Goal: Information Seeking & Learning: Learn about a topic

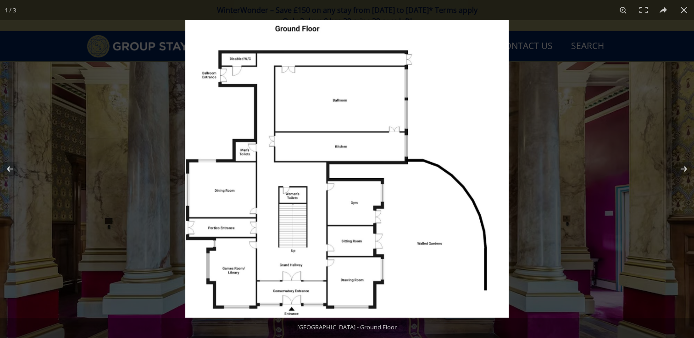
scroll to position [383, 0]
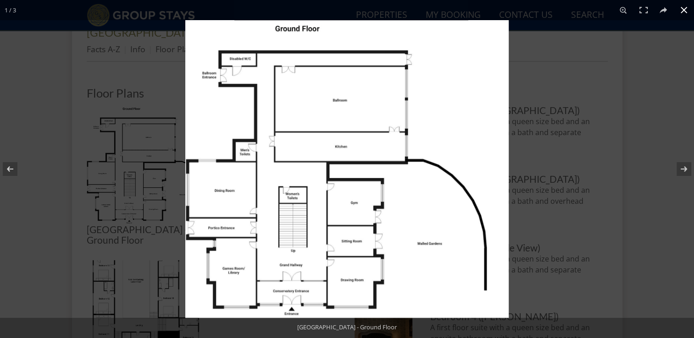
click at [575, 83] on div at bounding box center [532, 189] width 694 height 338
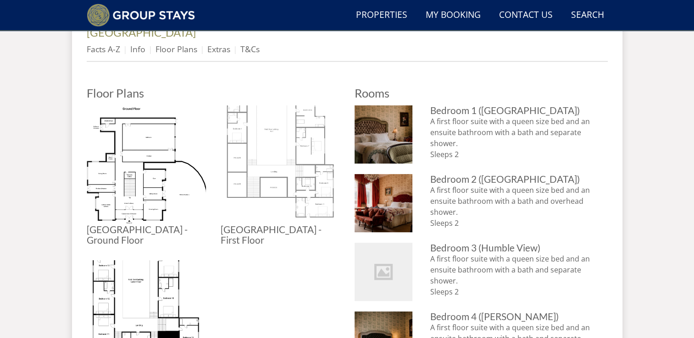
click at [266, 124] on img at bounding box center [280, 164] width 119 height 119
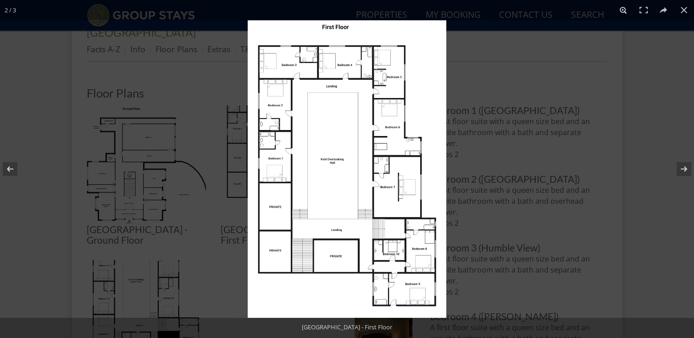
click at [623, 8] on button at bounding box center [623, 10] width 20 height 20
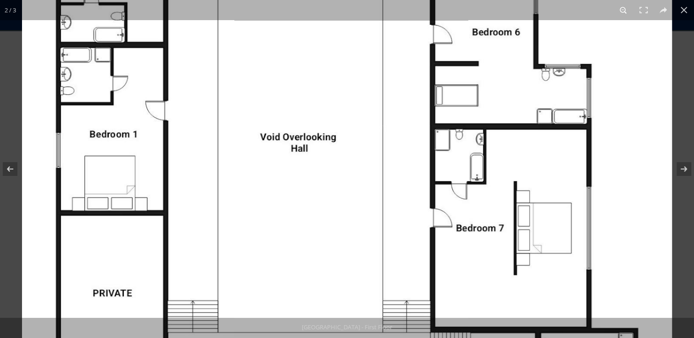
click at [623, 11] on button at bounding box center [623, 10] width 20 height 20
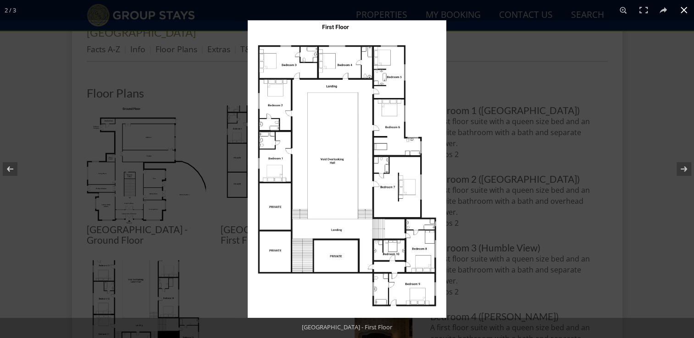
click at [486, 80] on div at bounding box center [595, 189] width 694 height 338
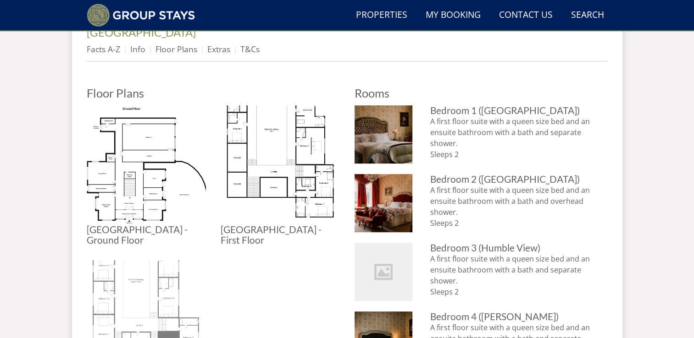
click at [132, 276] on img at bounding box center [146, 319] width 119 height 119
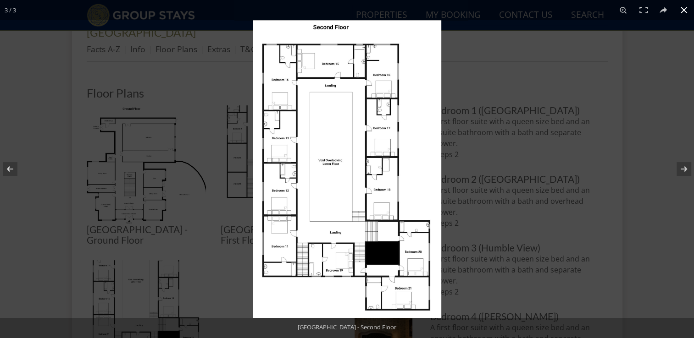
click at [514, 140] on div at bounding box center [600, 189] width 694 height 338
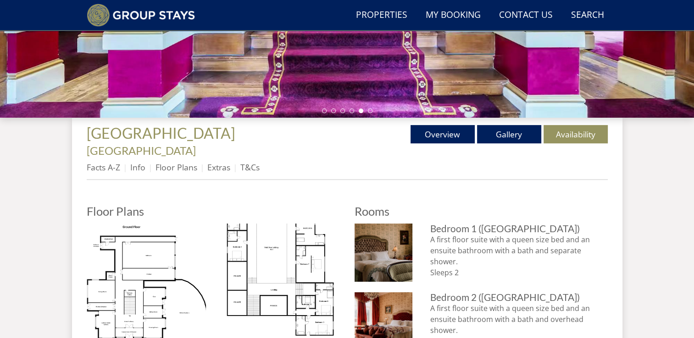
scroll to position [318, 0]
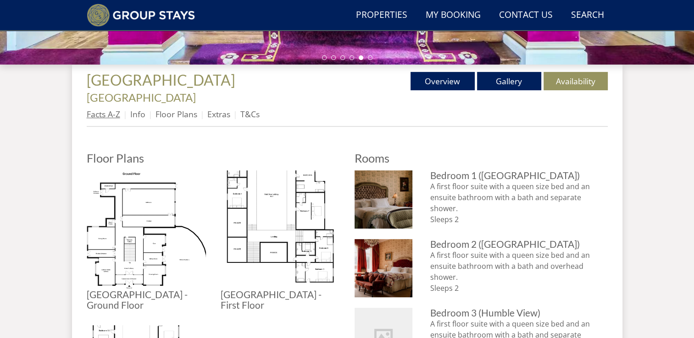
click at [113, 109] on link "Facts A-Z" at bounding box center [103, 114] width 33 height 11
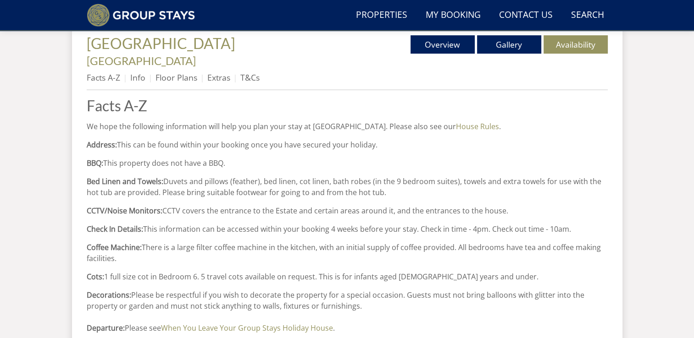
scroll to position [360, 0]
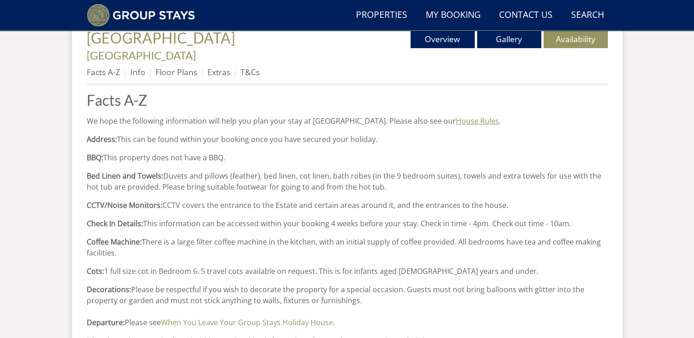
click at [459, 116] on link "House Rules" at bounding box center [477, 121] width 43 height 10
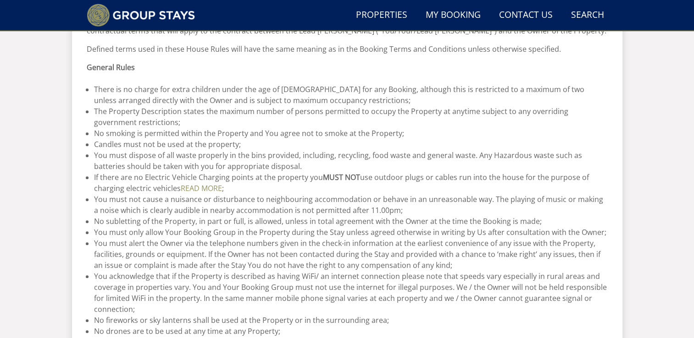
scroll to position [413, 0]
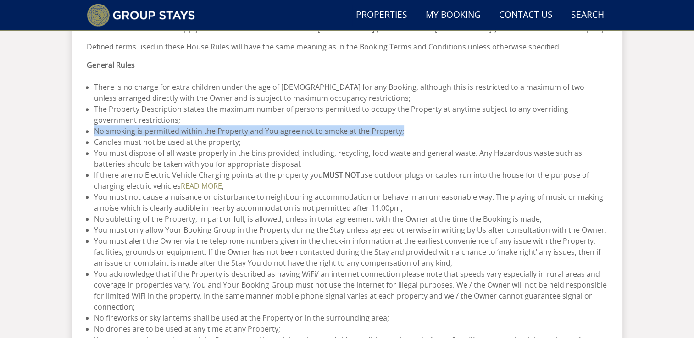
drag, startPoint x: 693, startPoint y: 123, endPoint x: 696, endPoint y: 129, distance: 6.2
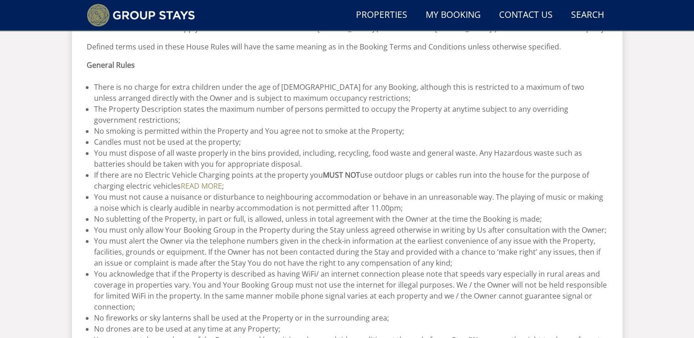
drag, startPoint x: 696, startPoint y: 129, endPoint x: 671, endPoint y: 149, distance: 32.2
click at [671, 149] on div "Search Menu Properties My Booking Contact Us [PHONE_NUMBER] Search Check Availa…" at bounding box center [347, 341] width 694 height 1446
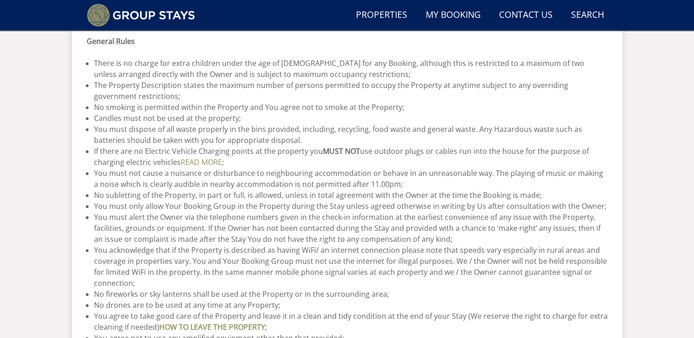
scroll to position [438, 0]
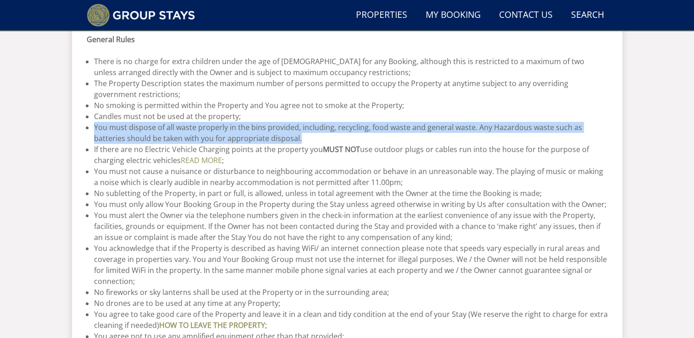
drag, startPoint x: 266, startPoint y: 138, endPoint x: 91, endPoint y: 127, distance: 174.6
click at [91, 127] on ul "There is no charge for extra children under the age of [DEMOGRAPHIC_DATA] for a…" at bounding box center [347, 237] width 521 height 363
copy li "You must dispose of all waste properly in the bins provided, including, recycli…"
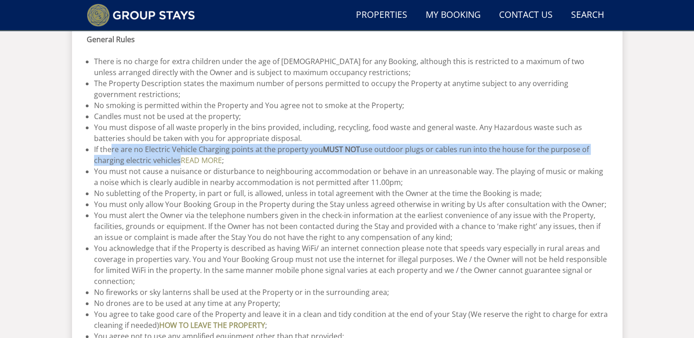
drag, startPoint x: 177, startPoint y: 162, endPoint x: 112, endPoint y: 149, distance: 65.8
click at [112, 149] on li "If there are no Electric Vehicle Charging points at the property you MUST NOT u…" at bounding box center [351, 155] width 514 height 22
drag, startPoint x: 179, startPoint y: 161, endPoint x: 93, endPoint y: 149, distance: 86.6
click at [93, 149] on ul "There is no charge for extra children under the age of [DEMOGRAPHIC_DATA] for a…" at bounding box center [347, 237] width 521 height 363
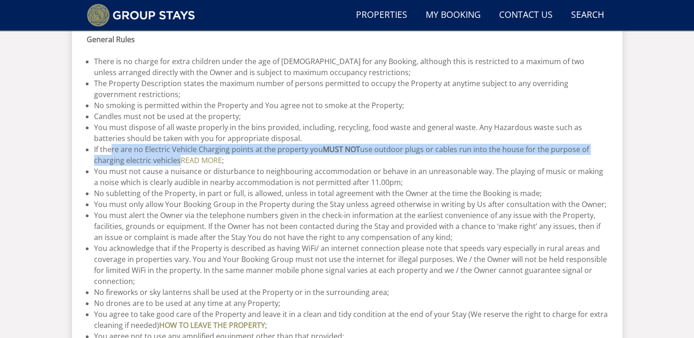
copy li "If there are no Electric Vehicle Charging points at the property you MUST NOT u…"
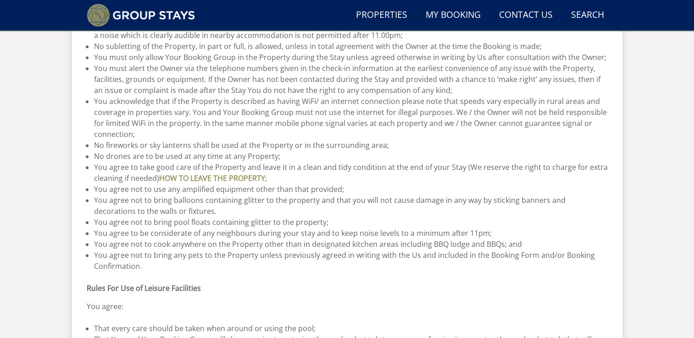
scroll to position [594, 0]
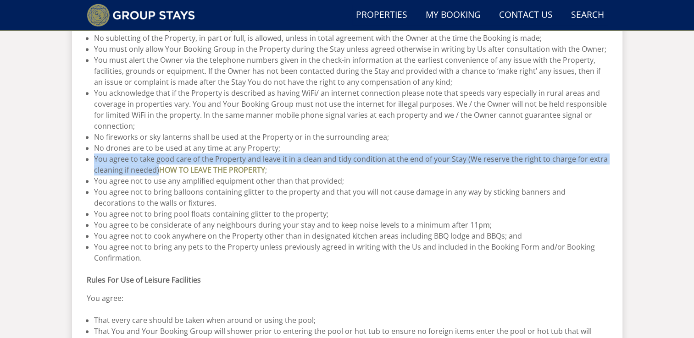
drag, startPoint x: 94, startPoint y: 159, endPoint x: 158, endPoint y: 172, distance: 65.5
click at [158, 172] on li "You agree to take good care of the Property and leave it in a clean and tidy co…" at bounding box center [351, 165] width 514 height 22
copy li "You agree to take good care of the Property and leave it in a clean and tidy co…"
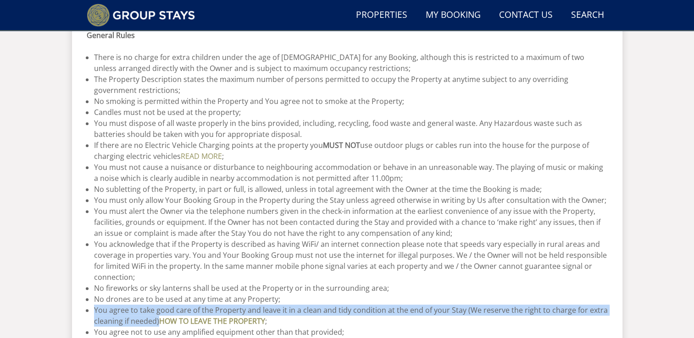
scroll to position [438, 0]
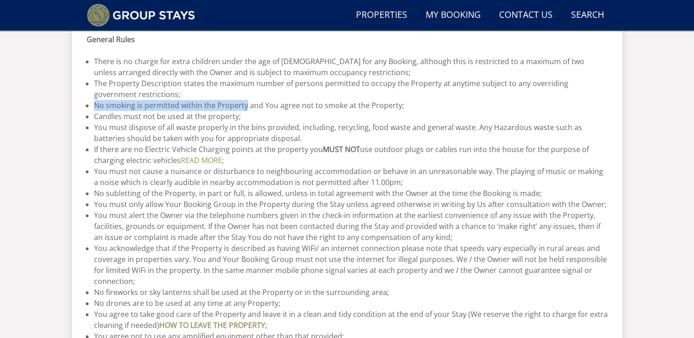
drag, startPoint x: 94, startPoint y: 105, endPoint x: 246, endPoint y: 108, distance: 151.4
click at [246, 108] on li "No smoking is permitted within the Property and You agree not to smoke at the P…" at bounding box center [351, 105] width 514 height 11
copy li "No smoking is permitted within the Property"
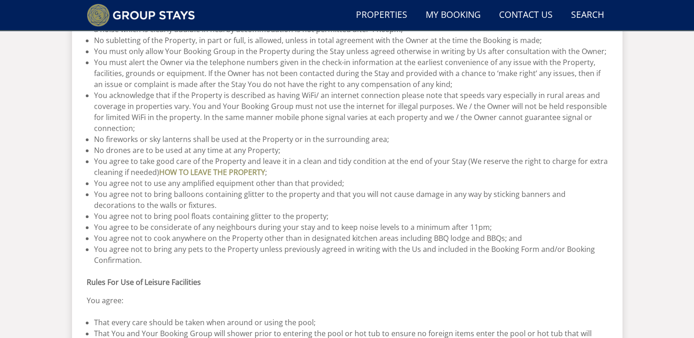
scroll to position [594, 0]
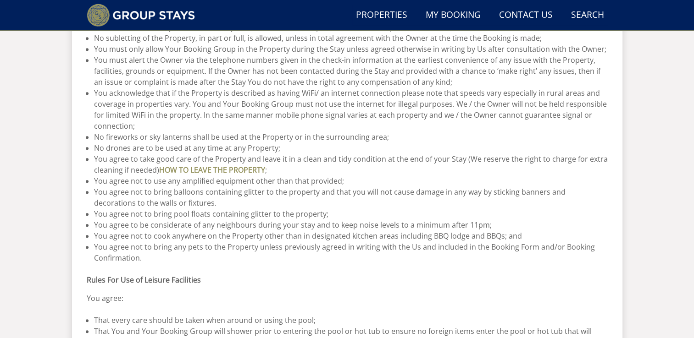
click at [352, 195] on li "You agree not to bring balloons containing glitter to the property and that you…" at bounding box center [351, 198] width 514 height 22
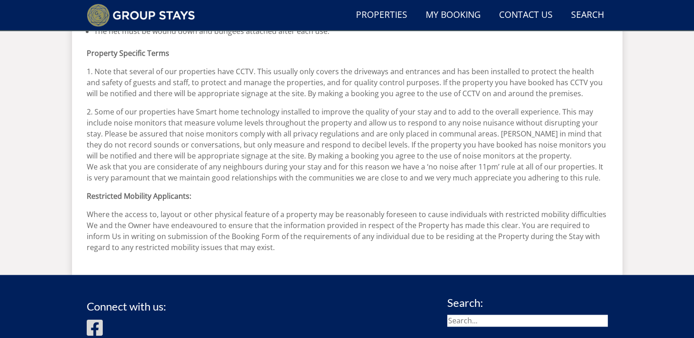
scroll to position [1208, 0]
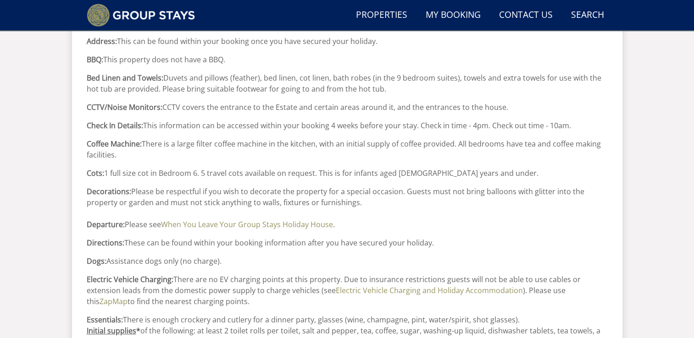
scroll to position [462, 0]
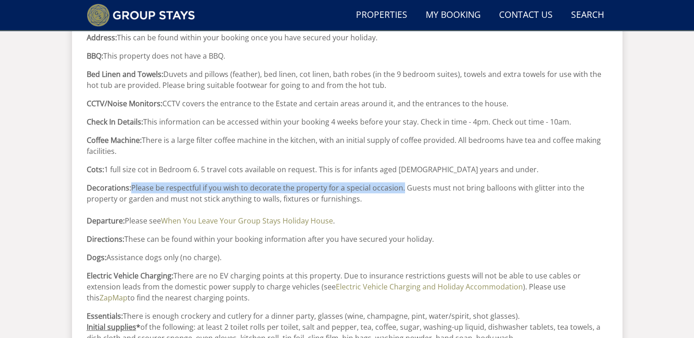
drag, startPoint x: 131, startPoint y: 172, endPoint x: 400, endPoint y: 172, distance: 268.7
click at [400, 183] on p "Decorations: Please be respectful if you wish to decorate the property for a sp…" at bounding box center [347, 205] width 521 height 44
copy p "Please be respectful if you wish to decorate the property for a special occasio…"
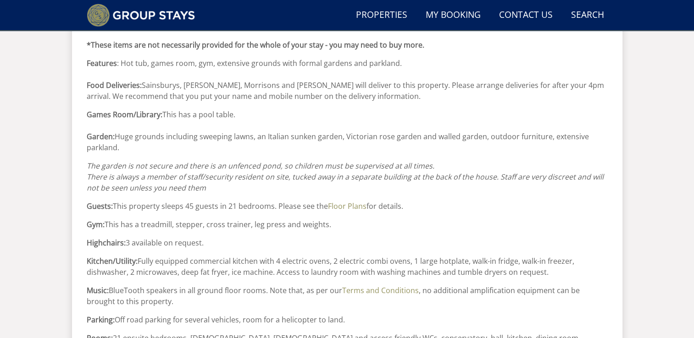
scroll to position [787, 0]
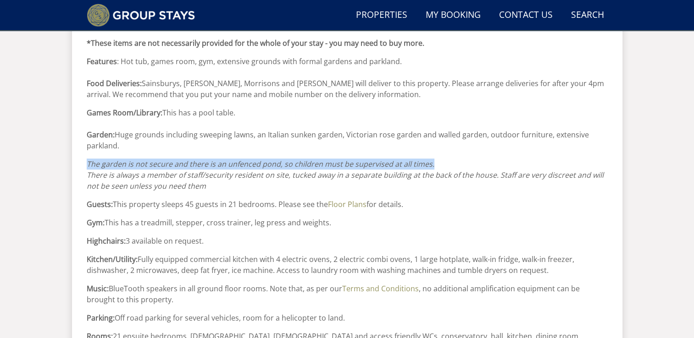
drag, startPoint x: 88, startPoint y: 149, endPoint x: 447, endPoint y: 149, distance: 359.5
click at [447, 159] on p "The garden is not secure and there is an unfenced pond, so children must be sup…" at bounding box center [347, 175] width 521 height 33
copy em "The garden is not secure and there is an unfenced pond, so children must be sup…"
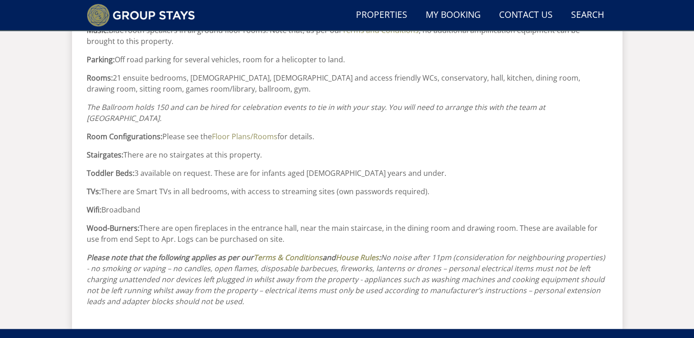
scroll to position [1051, 0]
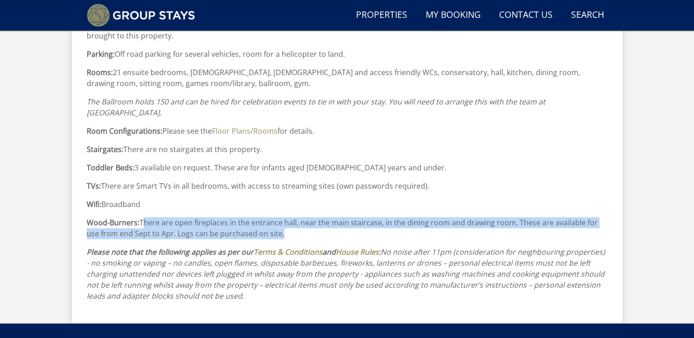
drag, startPoint x: 265, startPoint y: 210, endPoint x: 142, endPoint y: 197, distance: 123.6
click at [142, 217] on p "Wood-Burners: There are open fireplaces in the entrance hall, near the main sta…" at bounding box center [347, 228] width 521 height 22
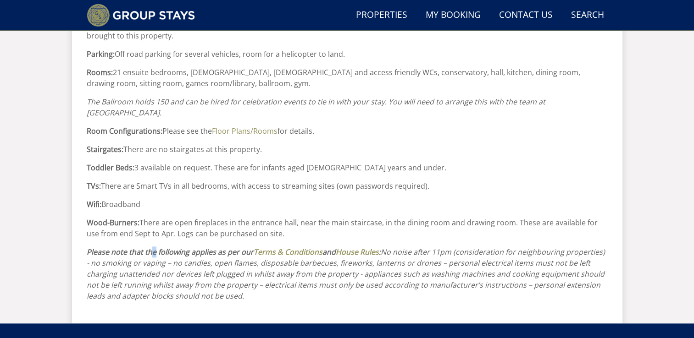
drag, startPoint x: 142, startPoint y: 197, endPoint x: 153, endPoint y: 219, distance: 24.2
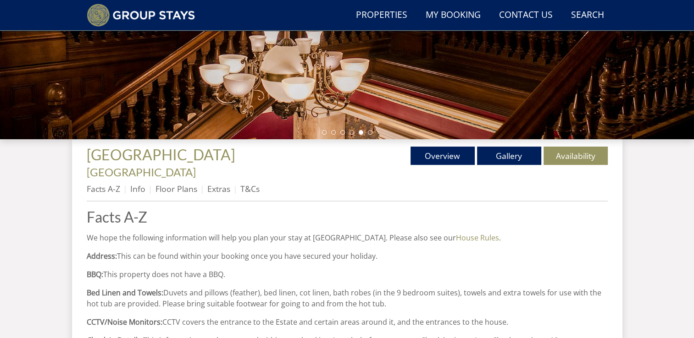
scroll to position [240, 0]
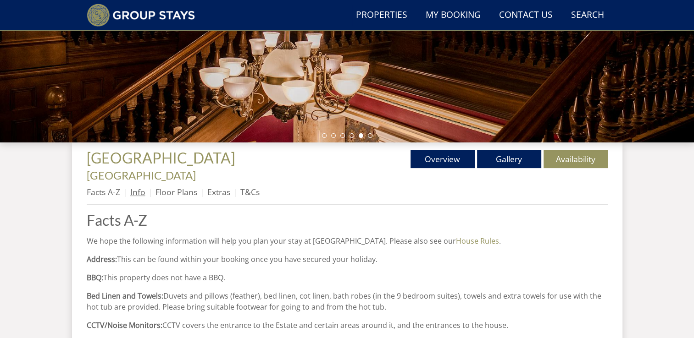
click at [138, 187] on link "Info" at bounding box center [137, 192] width 15 height 11
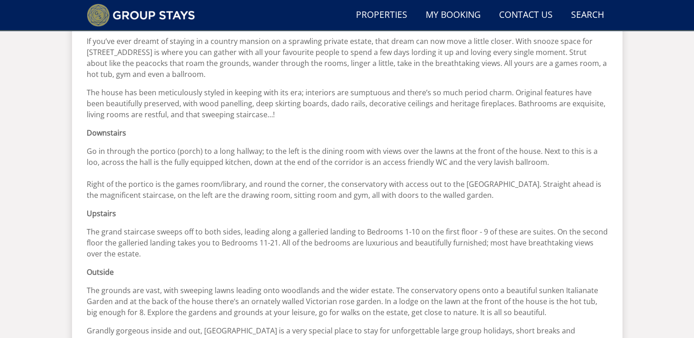
scroll to position [442, 0]
drag, startPoint x: 87, startPoint y: 133, endPoint x: 578, endPoint y: 183, distance: 493.1
click at [578, 183] on p "Go in through the portico (porch) to a long hallway; to the left is the dining …" at bounding box center [347, 171] width 521 height 55
copy p "Go in through the portico (porch) to a long hallway; to the left is the dining …"
click at [367, 269] on div "Info If you’ve ever dreamt of staying in a country mansion on a sprawling priva…" at bounding box center [347, 199] width 521 height 376
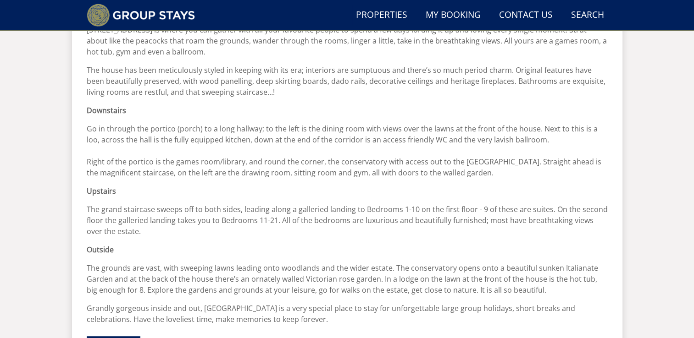
scroll to position [464, 0]
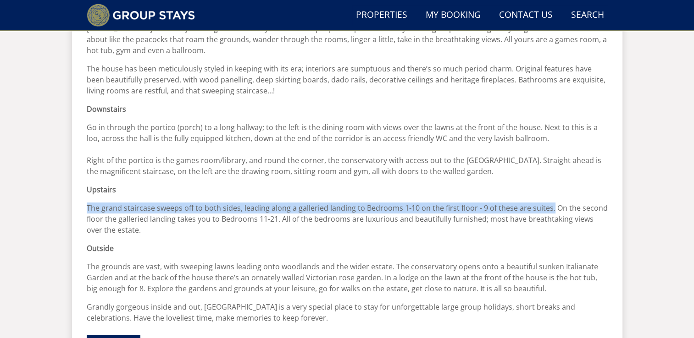
drag, startPoint x: 88, startPoint y: 194, endPoint x: 550, endPoint y: 192, distance: 461.8
click at [550, 203] on p "The grand staircase sweeps off to both sides, leading along a galleried landing…" at bounding box center [347, 219] width 521 height 33
copy p "The grand staircase sweeps off to both sides, leading along a galleried landing…"
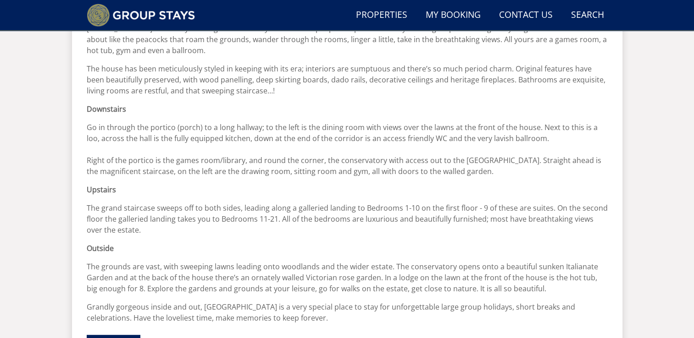
click at [570, 217] on p "The grand staircase sweeps off to both sides, leading along a galleried landing…" at bounding box center [347, 219] width 521 height 33
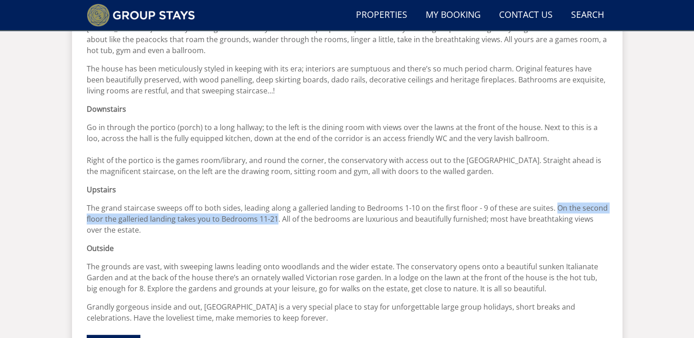
drag, startPoint x: 552, startPoint y: 193, endPoint x: 276, endPoint y: 207, distance: 276.9
click at [276, 207] on p "The grand staircase sweeps off to both sides, leading along a galleried landing…" at bounding box center [347, 219] width 521 height 33
copy p "On the second floor the galleried landing takes you to Bedrooms 11-21"
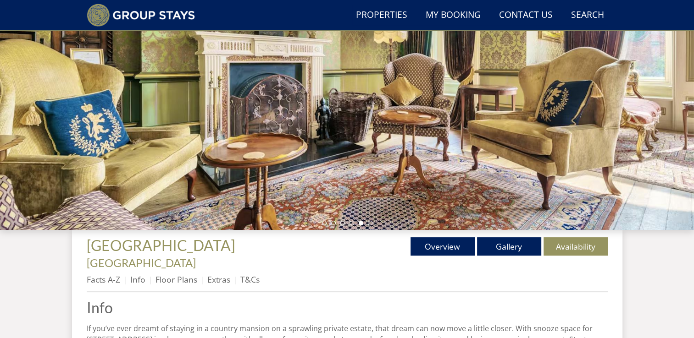
scroll to position [155, 0]
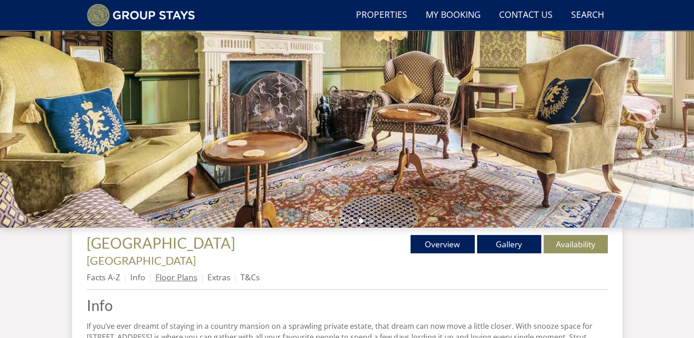
click at [188, 272] on link "Floor Plans" at bounding box center [176, 277] width 42 height 11
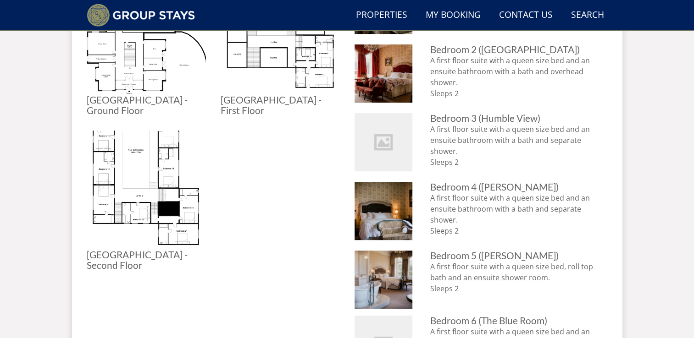
scroll to position [510, 0]
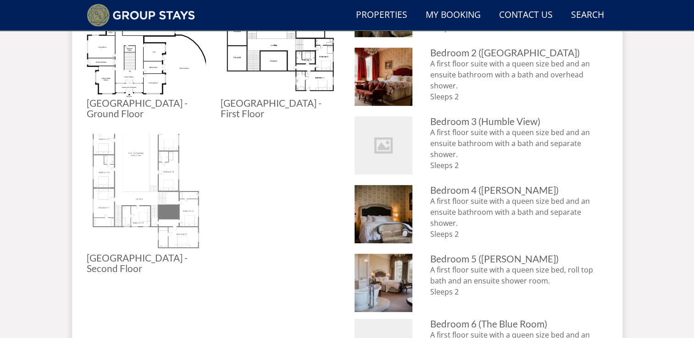
click at [180, 177] on img at bounding box center [146, 193] width 119 height 119
